Goal: Task Accomplishment & Management: Manage account settings

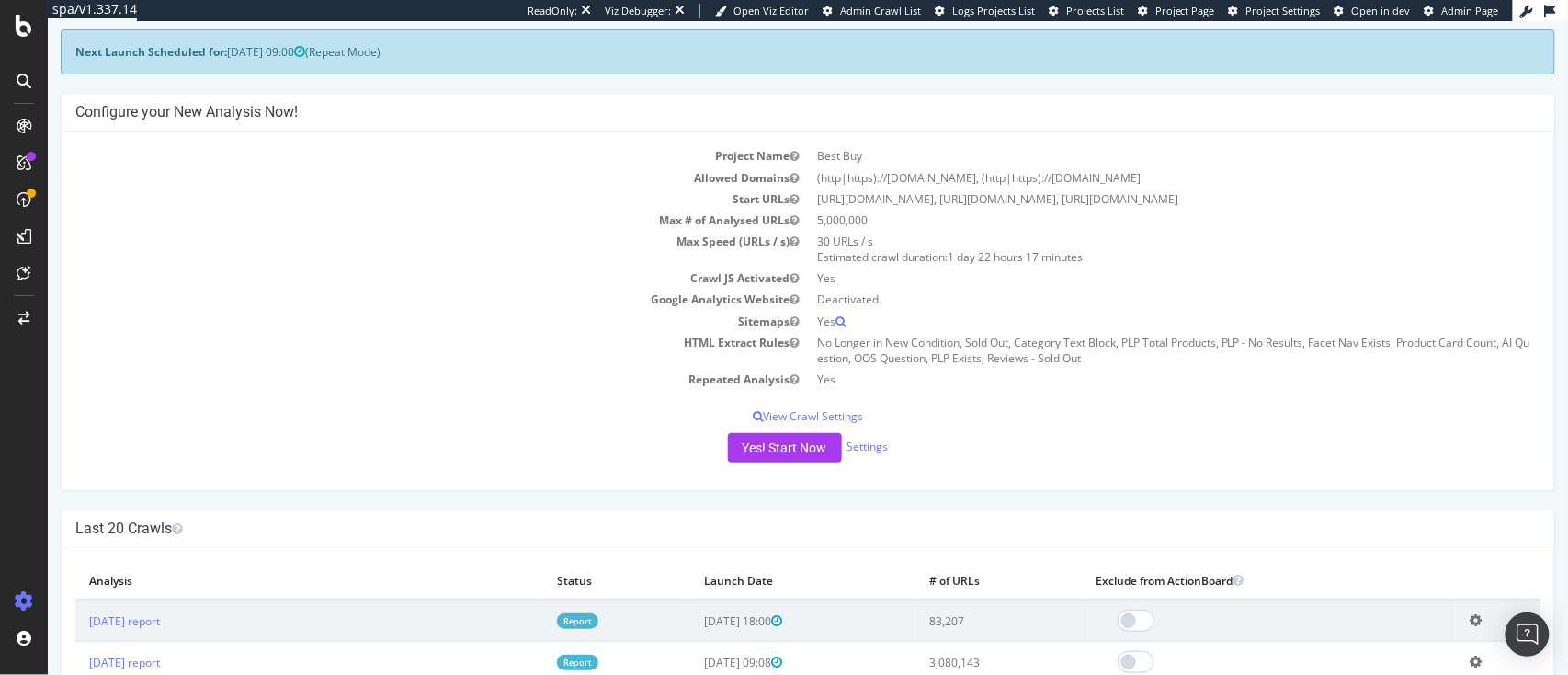
scroll to position [85, 0]
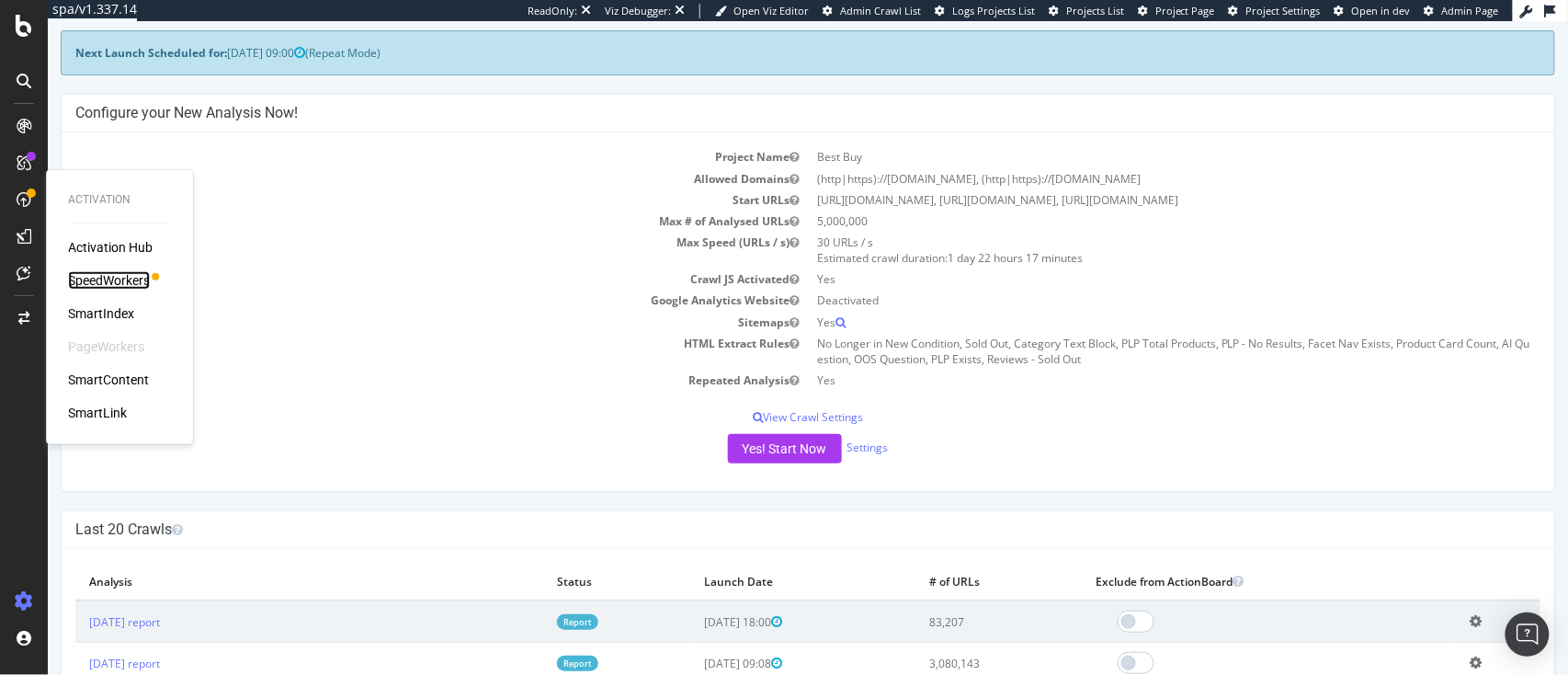
click at [86, 277] on div "SpeedWorkers" at bounding box center [108, 280] width 81 height 19
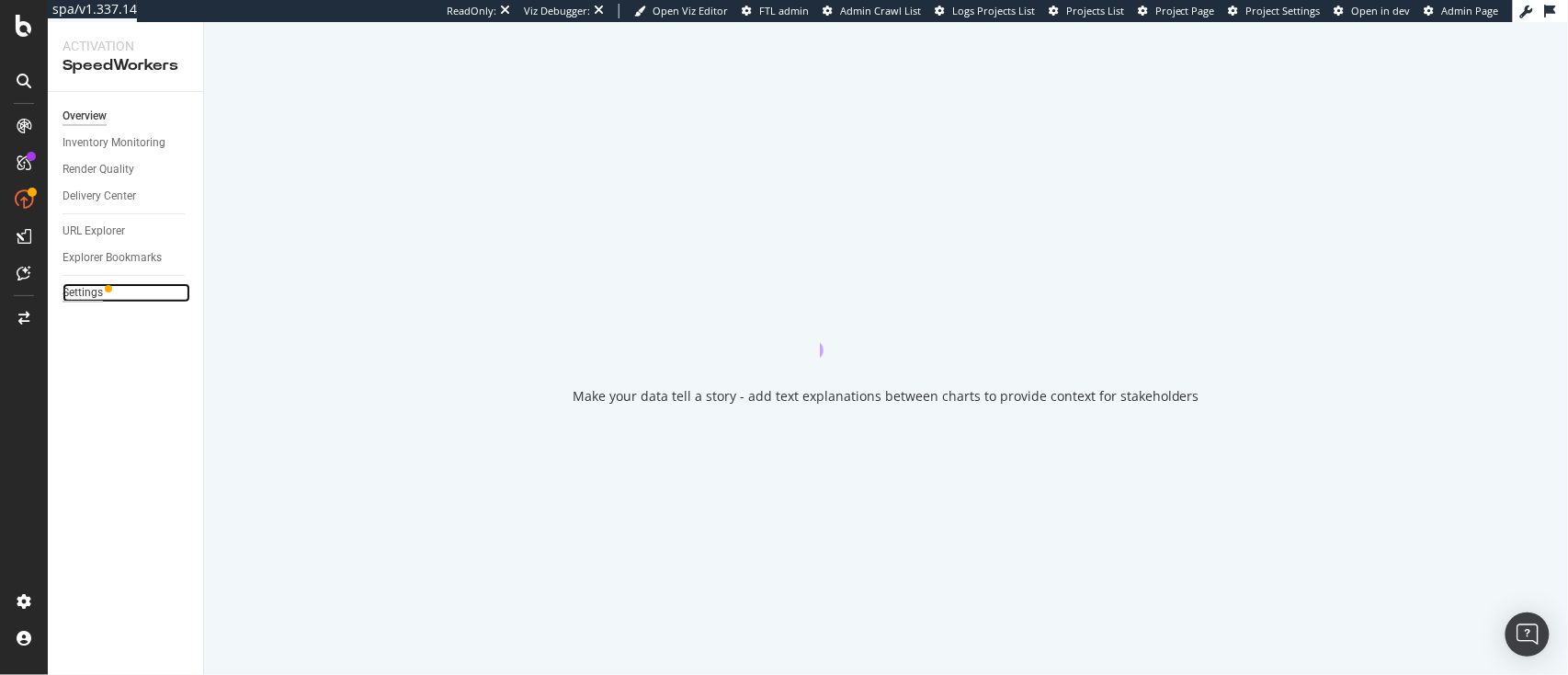
click at [81, 286] on div "Settings" at bounding box center [82, 293] width 40 height 20
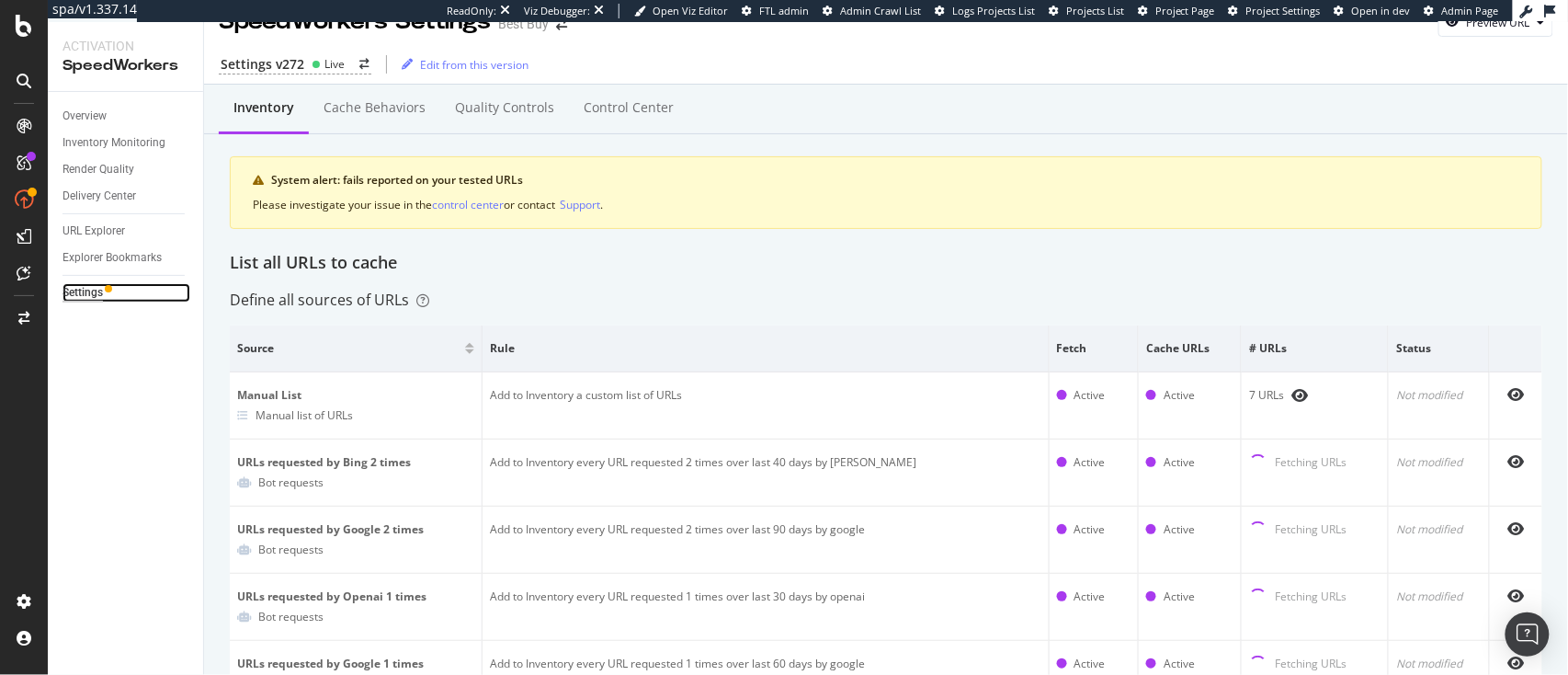
scroll to position [27, 0]
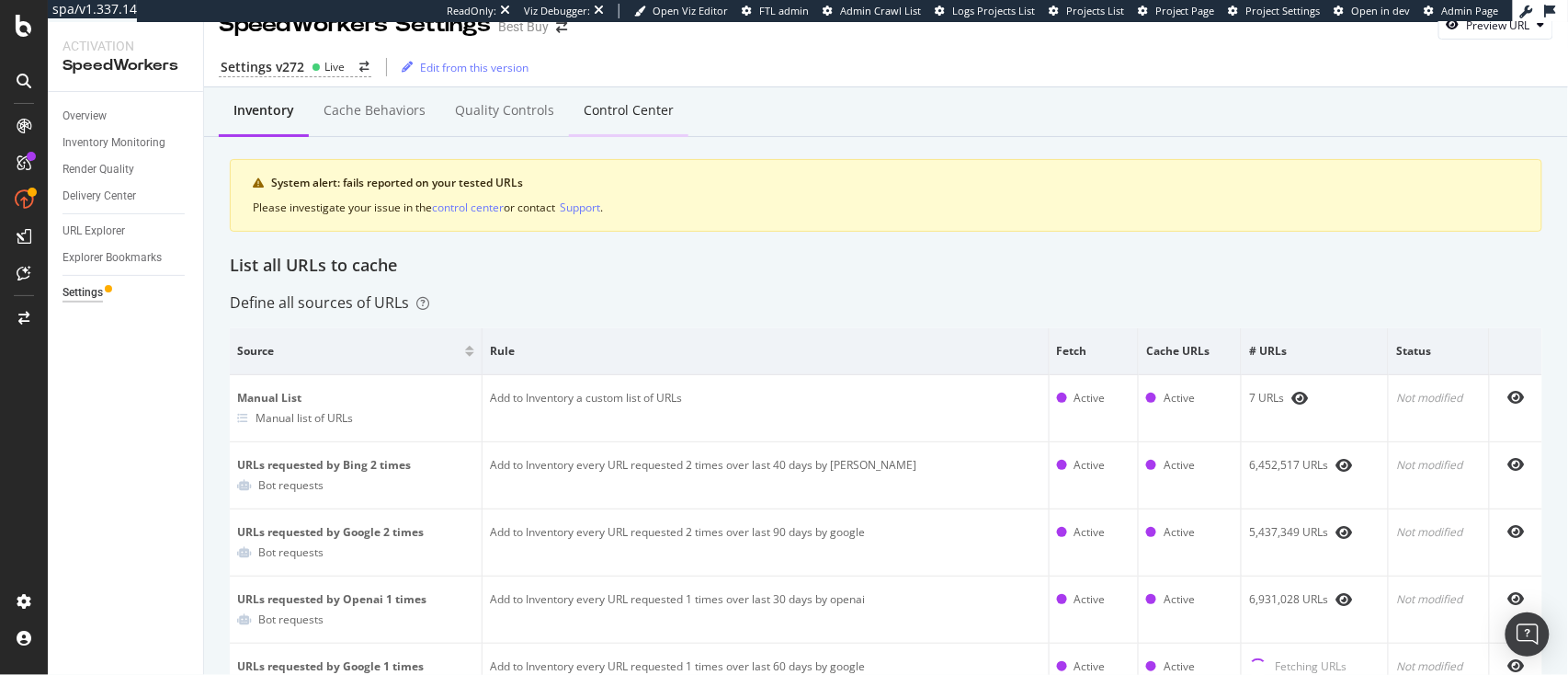
click at [629, 134] on div "Control Center" at bounding box center [629, 112] width 120 height 51
